Goal: Information Seeking & Learning: Find specific fact

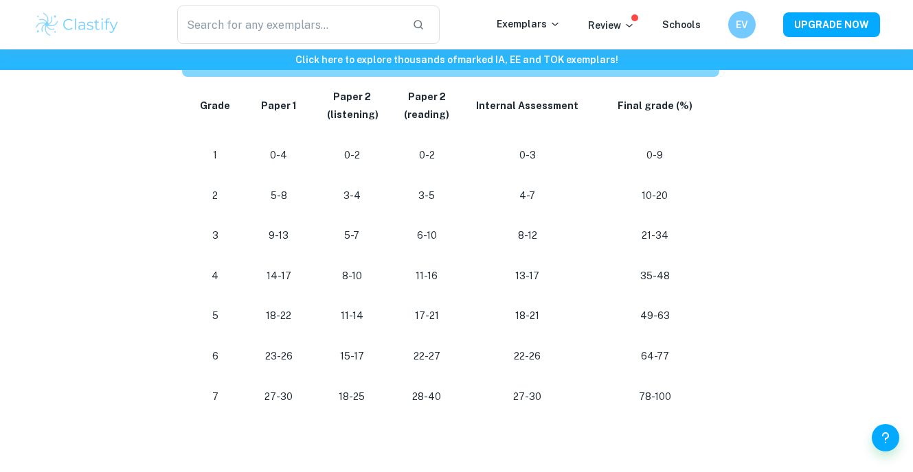
scroll to position [779, 0]
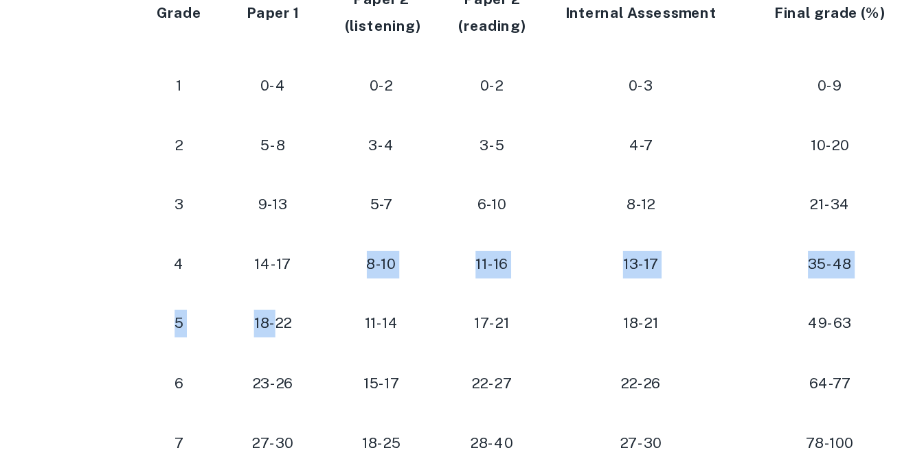
drag, startPoint x: 291, startPoint y: 279, endPoint x: 279, endPoint y: 313, distance: 35.8
click at [279, 313] on tbody "Grade Paper 1 Paper 2 (listening) Paper 2 (reading) Internal Assessment Final g…" at bounding box center [453, 240] width 543 height 340
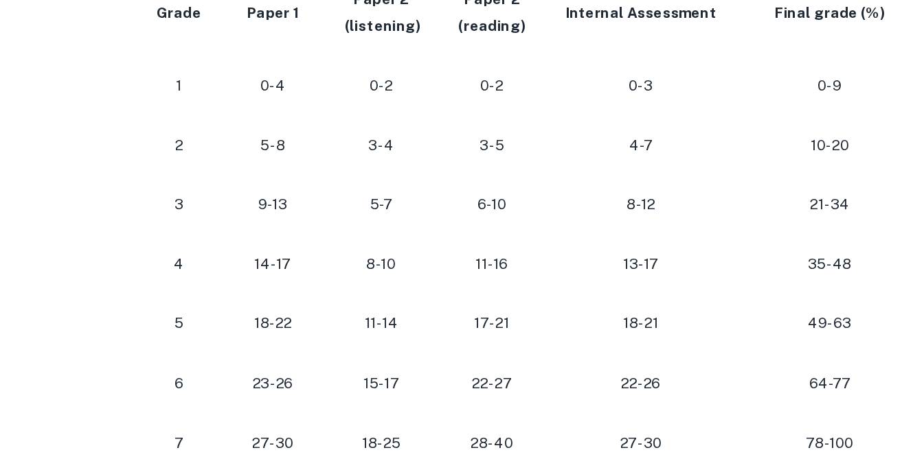
click at [286, 312] on p "18-22" at bounding box center [278, 309] width 49 height 19
drag, startPoint x: 294, startPoint y: 312, endPoint x: 266, endPoint y: 315, distance: 28.3
click at [266, 315] on p "18-22" at bounding box center [278, 309] width 49 height 19
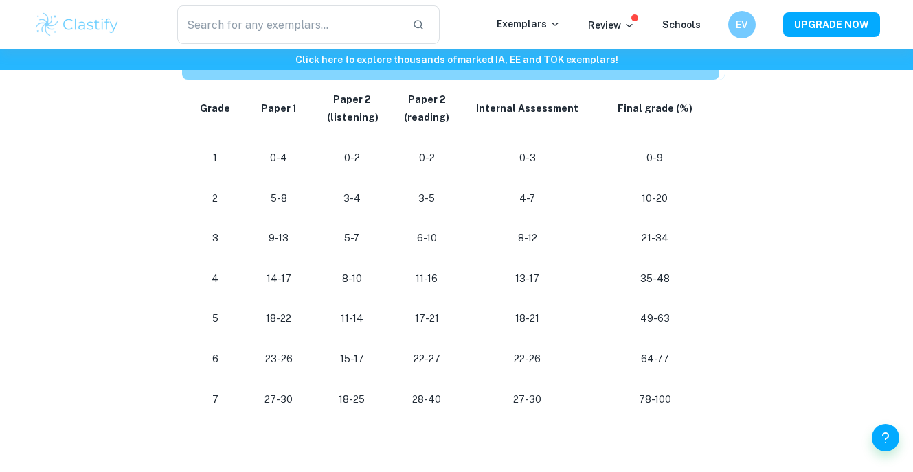
scroll to position [788, 0]
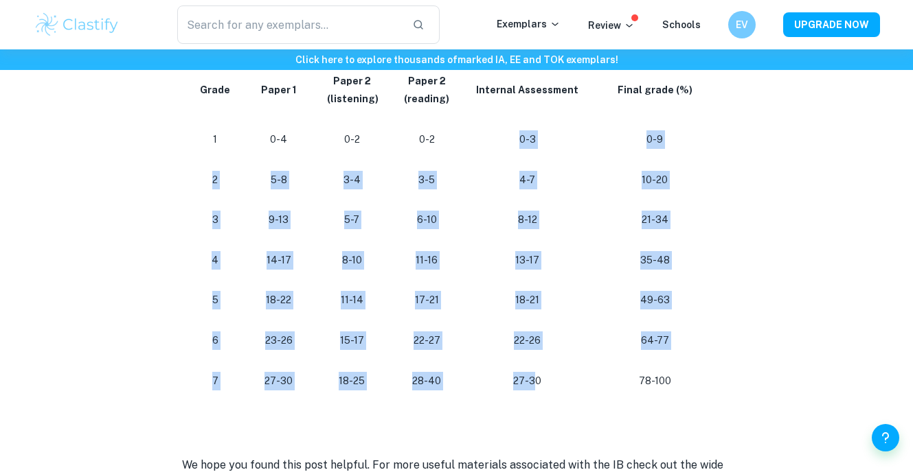
drag, startPoint x: 488, startPoint y: 124, endPoint x: 532, endPoint y: 389, distance: 268.6
click at [532, 389] on tbody "Grade Paper 1 Paper 2 (listening) Paper 2 (reading) Internal Assessment Final g…" at bounding box center [453, 231] width 543 height 340
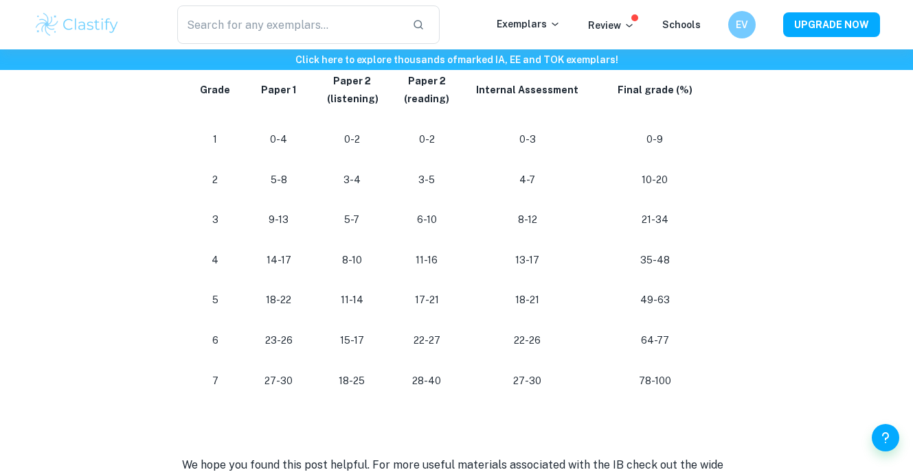
click at [548, 385] on p "27-30" at bounding box center [527, 381] width 105 height 19
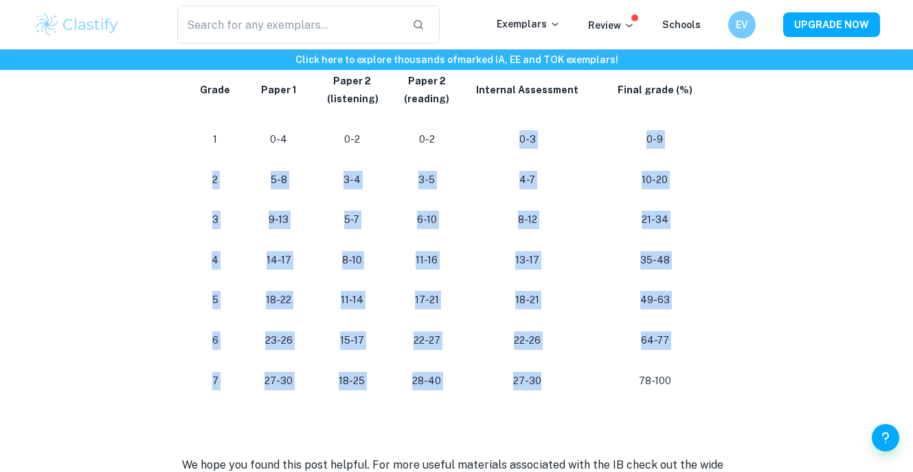
drag, startPoint x: 562, startPoint y: 400, endPoint x: 518, endPoint y: 121, distance: 282.3
click at [518, 121] on tbody "Grade Paper 1 Paper 2 (listening) Paper 2 (reading) Internal Assessment Final g…" at bounding box center [453, 231] width 543 height 340
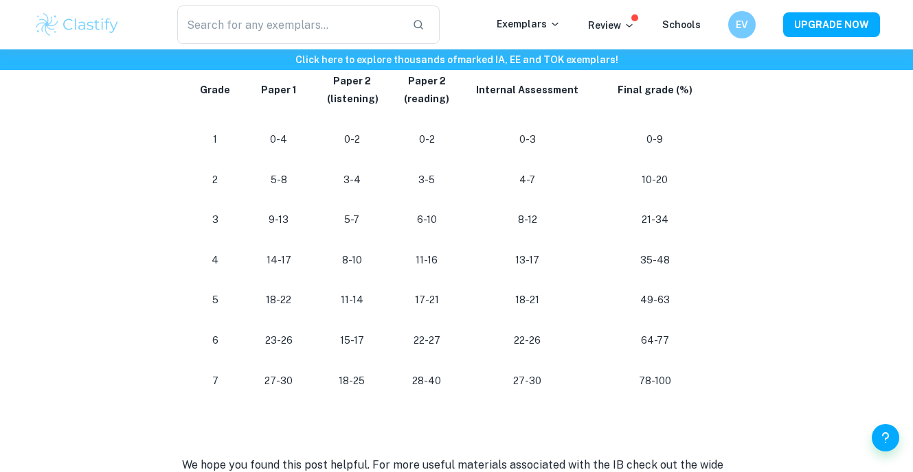
click at [514, 141] on p "0-3" at bounding box center [527, 139] width 105 height 19
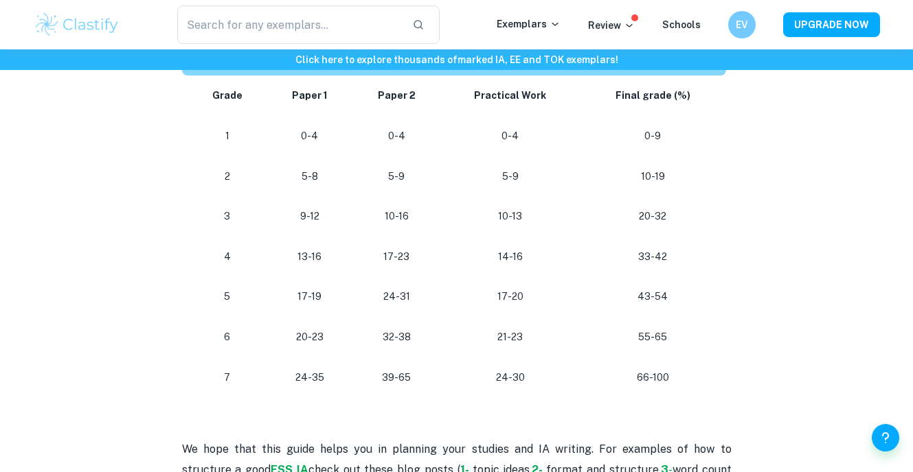
scroll to position [786, 0]
drag, startPoint x: 635, startPoint y: 380, endPoint x: 692, endPoint y: 386, distance: 58.0
click at [692, 386] on td "66-100" at bounding box center [655, 377] width 151 height 41
drag, startPoint x: 633, startPoint y: 213, endPoint x: 679, endPoint y: 213, distance: 46.0
click at [679, 213] on p "20-32" at bounding box center [653, 216] width 124 height 19
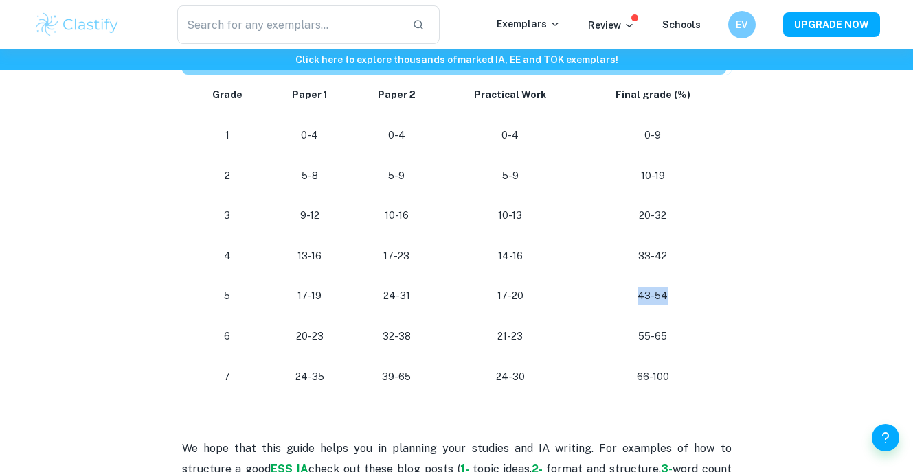
drag, startPoint x: 637, startPoint y: 295, endPoint x: 672, endPoint y: 282, distance: 37.0
click at [679, 290] on p "43-54" at bounding box center [653, 296] width 124 height 19
drag, startPoint x: 630, startPoint y: 339, endPoint x: 678, endPoint y: 392, distance: 71.9
click at [678, 392] on tbody "Grade Paper 1 Paper 2 Practical Work Final grade (%) 1 0-4 0-4 0-4 0-9 2 5-8 5-…" at bounding box center [456, 236] width 549 height 322
click at [678, 392] on td "66-100" at bounding box center [655, 377] width 151 height 41
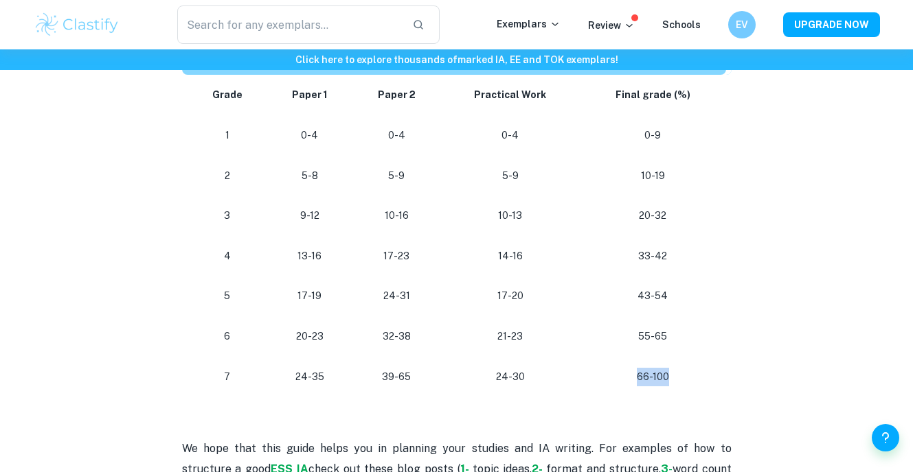
drag, startPoint x: 679, startPoint y: 393, endPoint x: 663, endPoint y: 360, distance: 36.6
click at [663, 360] on td "66-100" at bounding box center [655, 377] width 151 height 41
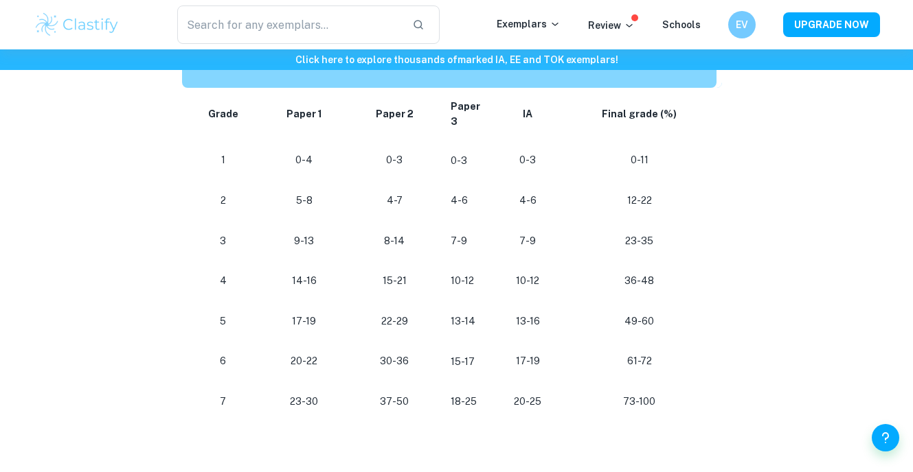
scroll to position [729, 0]
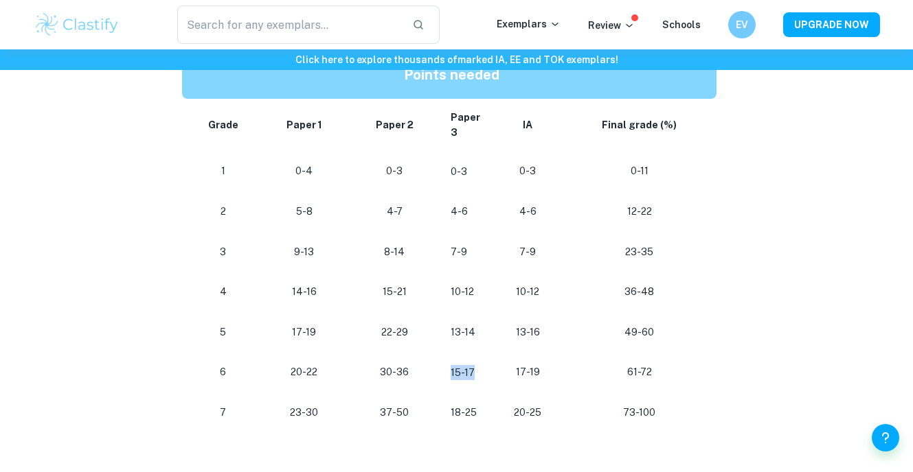
drag, startPoint x: 475, startPoint y: 378, endPoint x: 444, endPoint y: 378, distance: 30.9
click at [444, 378] on td "15-17" at bounding box center [466, 372] width 54 height 41
click at [570, 412] on td "73-100" at bounding box center [641, 413] width 159 height 41
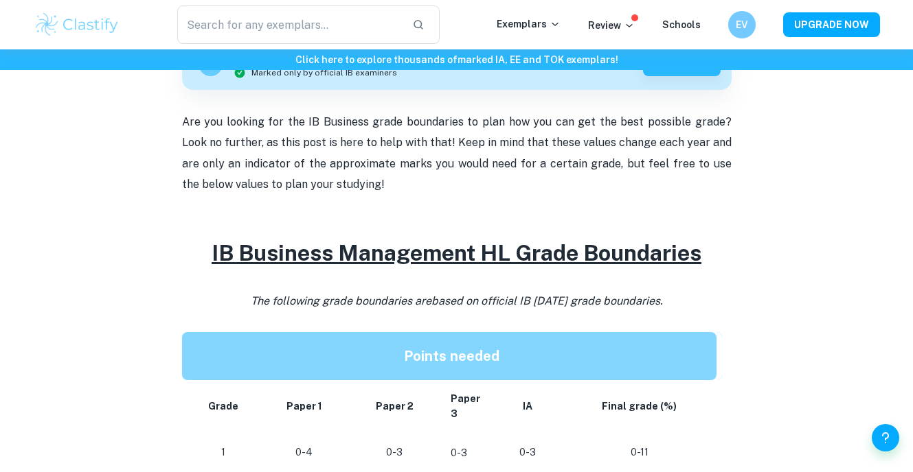
scroll to position [446, 0]
